Goal: Task Accomplishment & Management: Manage account settings

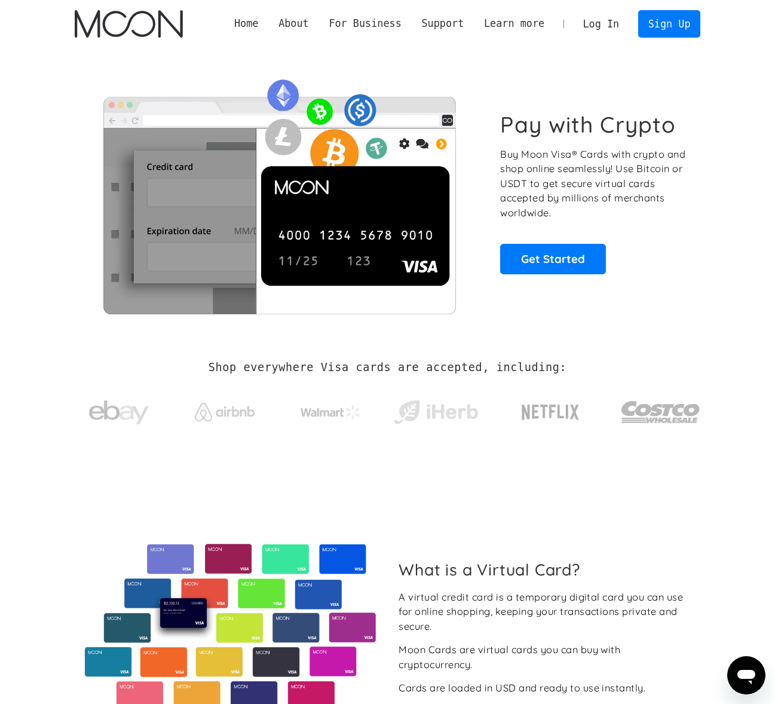
click at [598, 22] on link "Log In" at bounding box center [601, 24] width 56 height 26
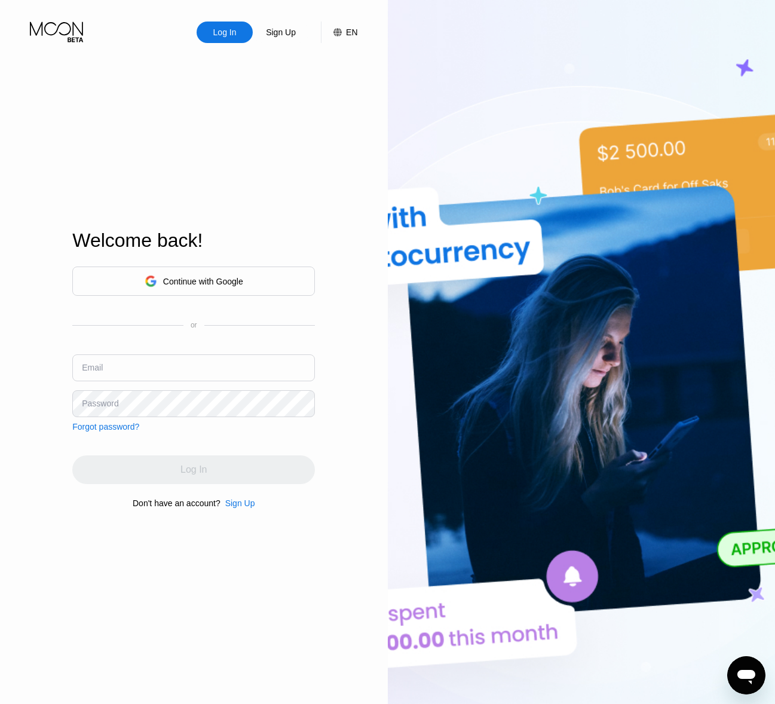
click at [294, 293] on div "Continue with Google" at bounding box center [193, 280] width 243 height 29
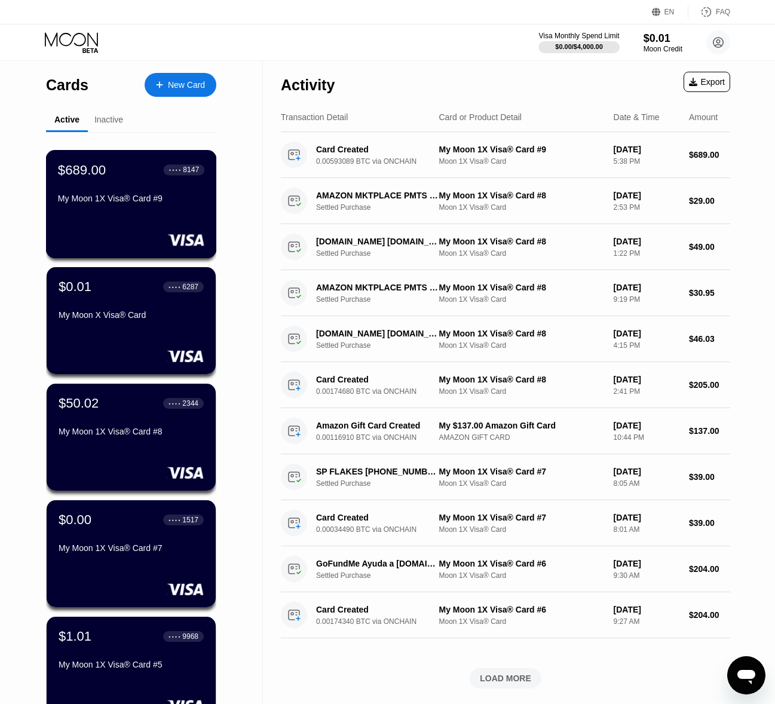
click at [109, 188] on div "$689.00 ● ● ● ● 8147 My Moon 1X Visa® Card #9" at bounding box center [131, 185] width 146 height 46
